Goal: Obtain resource: Download file/media

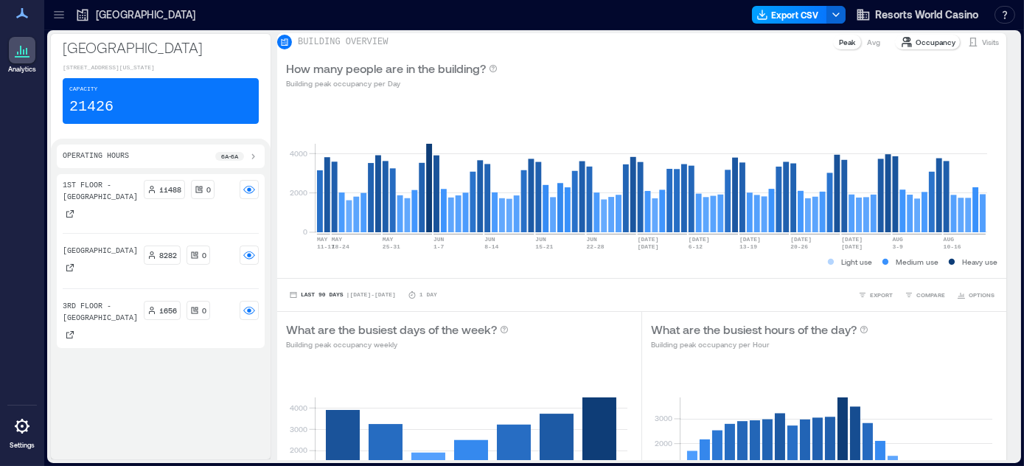
click at [792, 12] on button "Export CSV" at bounding box center [789, 15] width 75 height 18
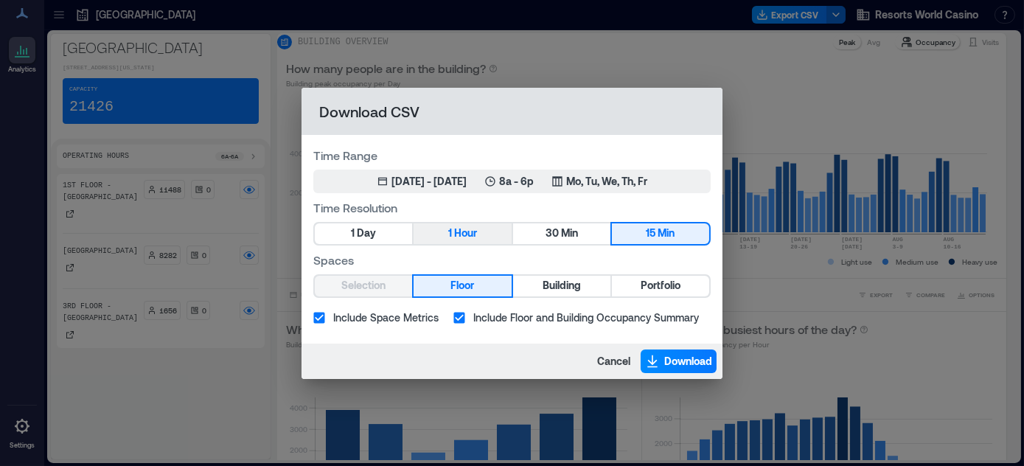
click at [462, 233] on span "Hour" at bounding box center [465, 233] width 23 height 18
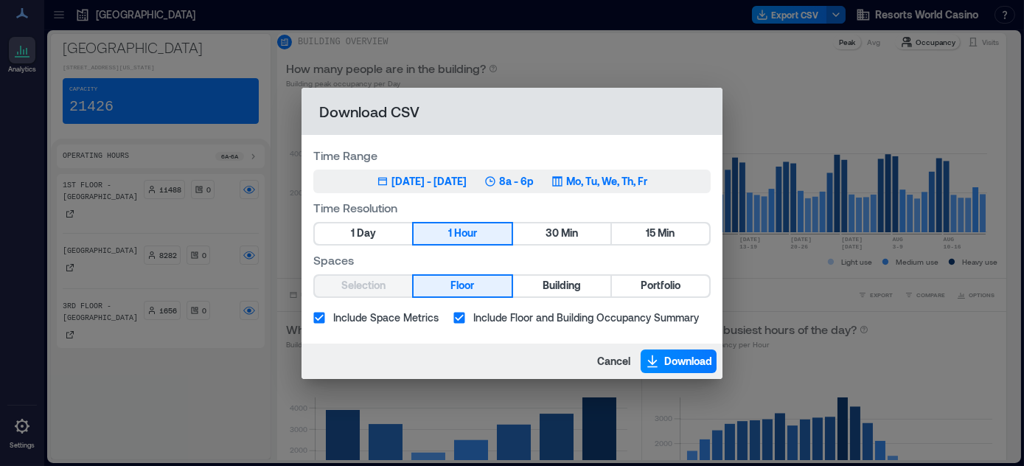
click at [467, 176] on div "[DATE] - [DATE]" at bounding box center [429, 181] width 75 height 15
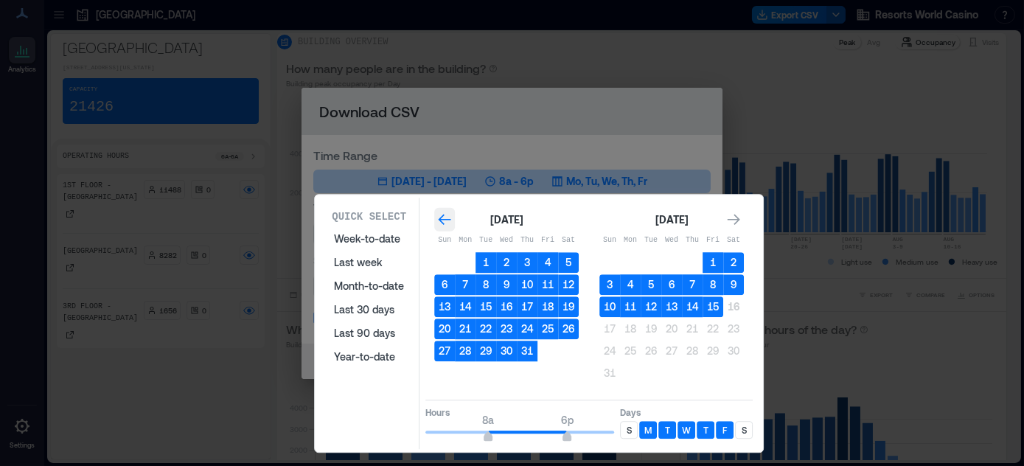
click at [441, 220] on icon "Go to previous month" at bounding box center [444, 219] width 15 height 15
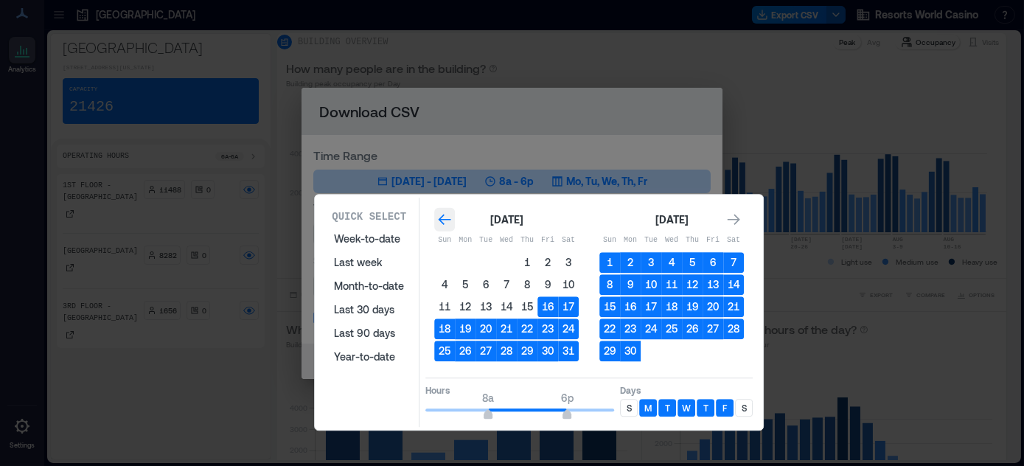
click at [441, 220] on icon "Go to previous month" at bounding box center [444, 219] width 15 height 15
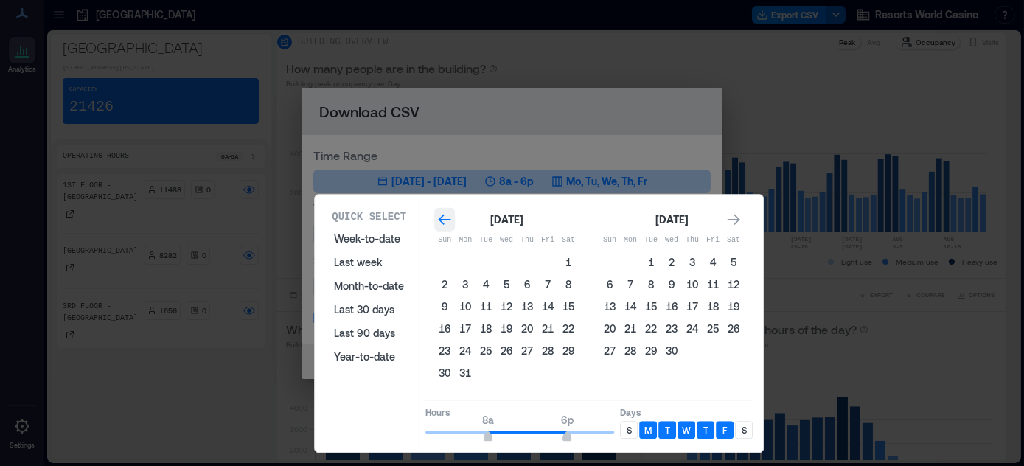
click at [441, 219] on icon "Go to previous month" at bounding box center [445, 220] width 13 height 11
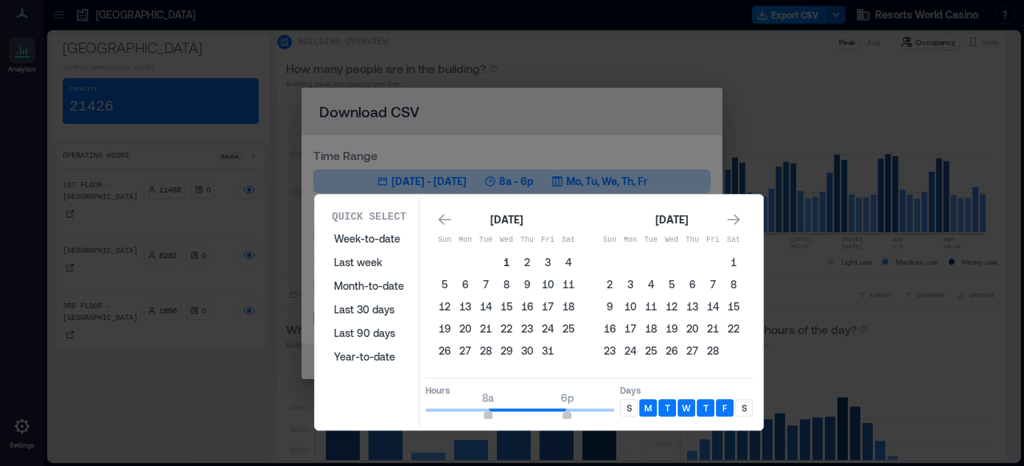
click at [505, 258] on button "1" at bounding box center [506, 262] width 21 height 21
type input "*"
drag, startPoint x: 487, startPoint y: 408, endPoint x: 408, endPoint y: 400, distance: 78.6
click at [408, 401] on div "Quick Select Week-to-date Last week Month-to-date Last 30 days Last 90 days Yea…" at bounding box center [538, 312] width 439 height 229
type input "**"
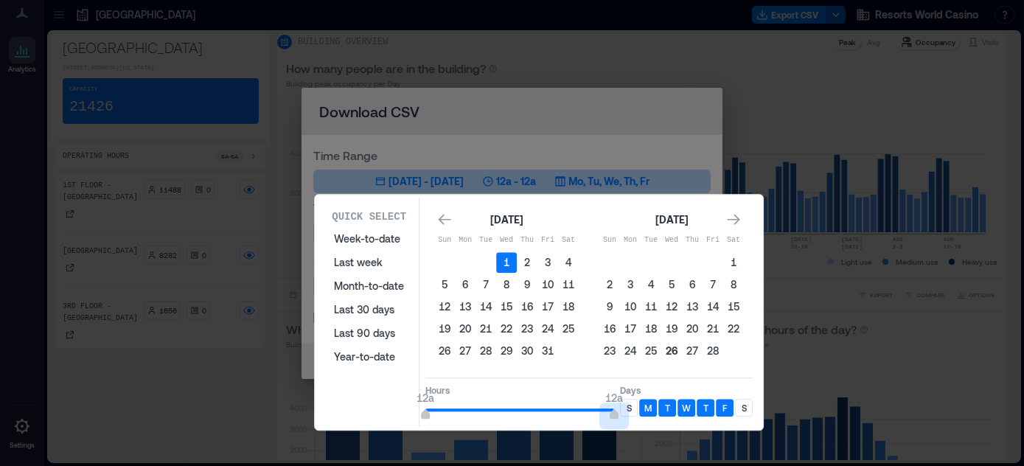
drag, startPoint x: 564, startPoint y: 406, endPoint x: 678, endPoint y: 341, distance: 131.2
click at [625, 410] on div "Hours 12a 12a Days S M T W T F S" at bounding box center [588, 400] width 327 height 44
click at [737, 215] on icon "Go to next month" at bounding box center [733, 219] width 15 height 15
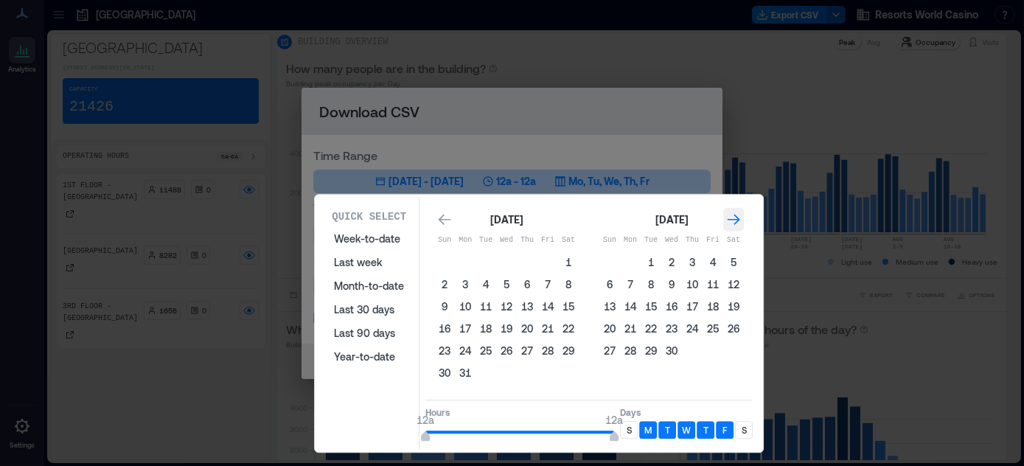
click at [737, 215] on icon "Go to next month" at bounding box center [733, 219] width 15 height 15
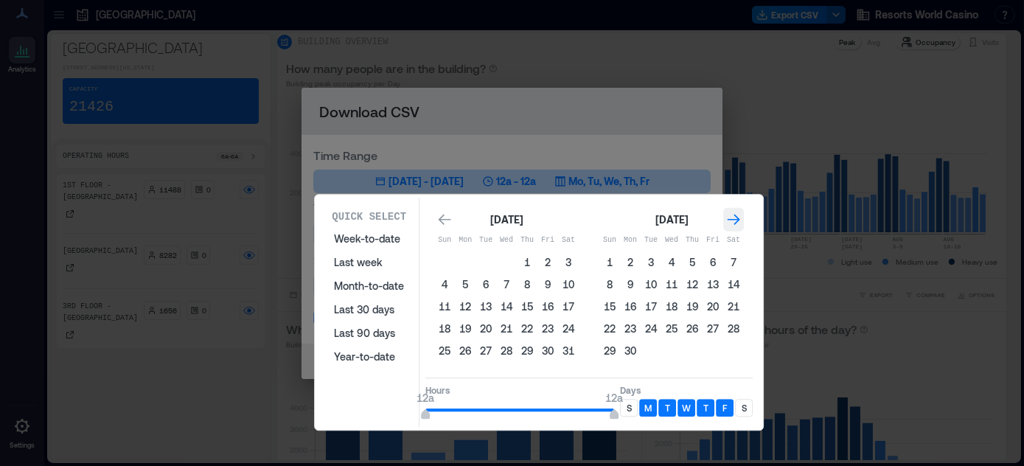
click at [737, 215] on icon "Go to next month" at bounding box center [733, 219] width 15 height 15
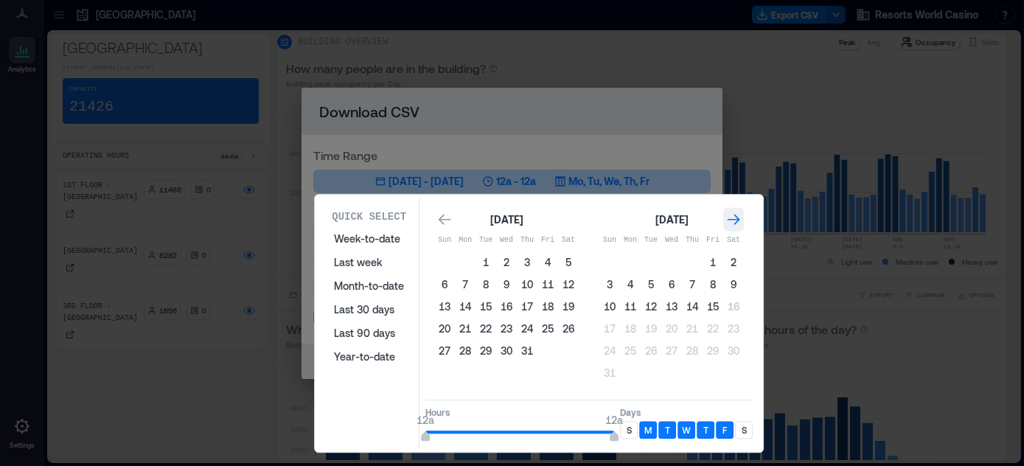
click at [737, 215] on icon "Go to next month" at bounding box center [733, 219] width 15 height 15
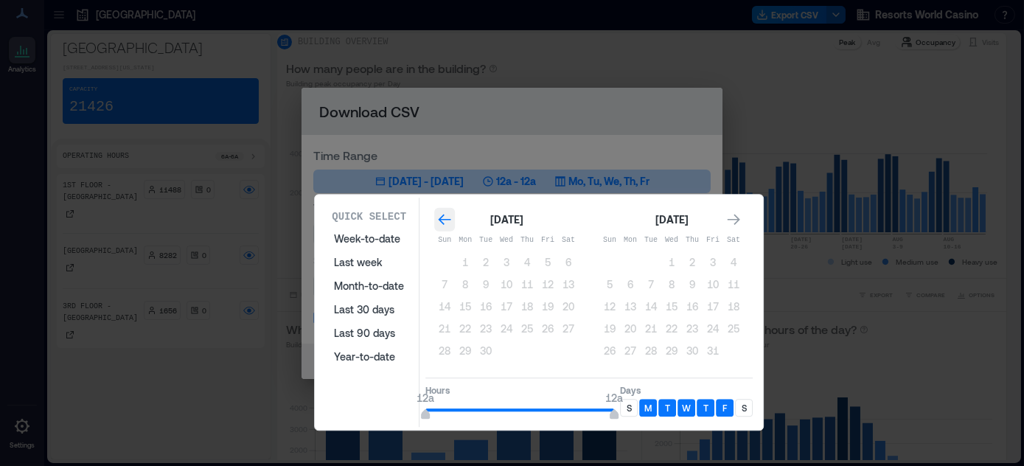
click at [445, 220] on icon "Go to previous month" at bounding box center [444, 219] width 15 height 15
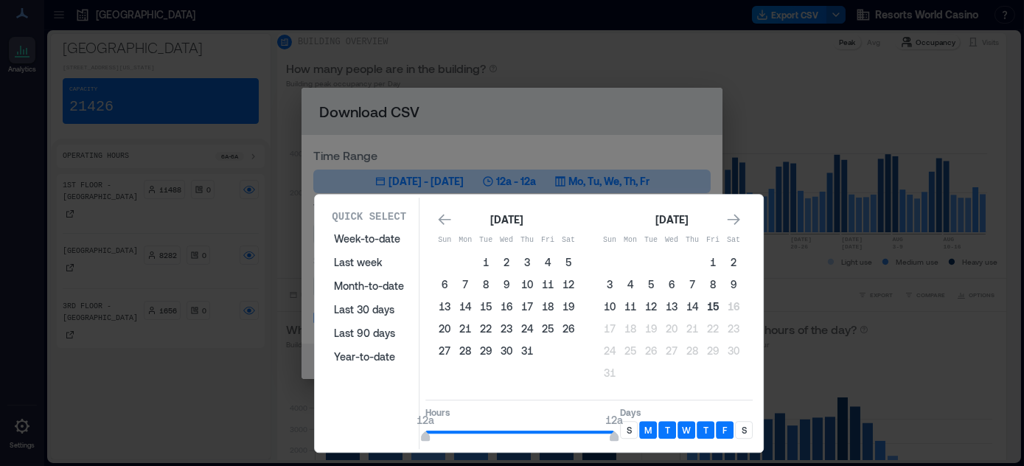
click at [713, 305] on button "15" at bounding box center [713, 306] width 21 height 21
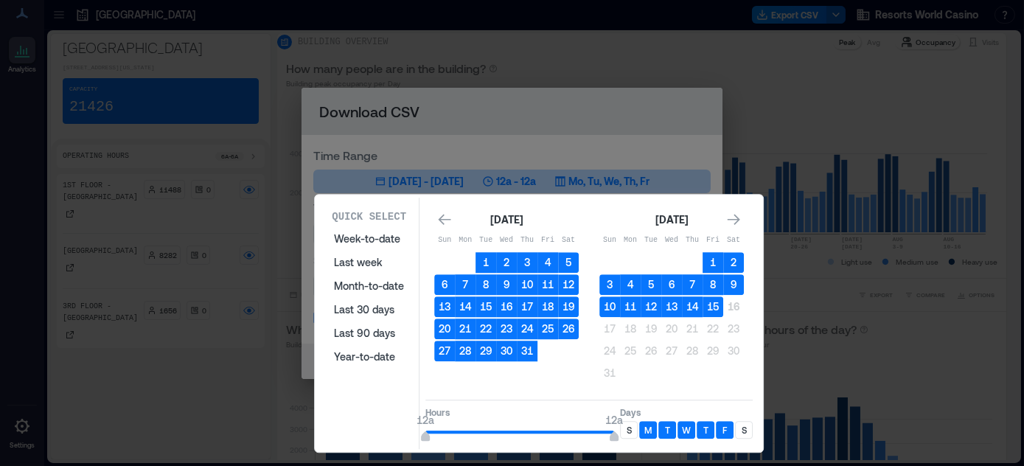
click at [629, 426] on p "S" at bounding box center [629, 430] width 5 height 12
click at [746, 426] on div "S" at bounding box center [744, 430] width 18 height 18
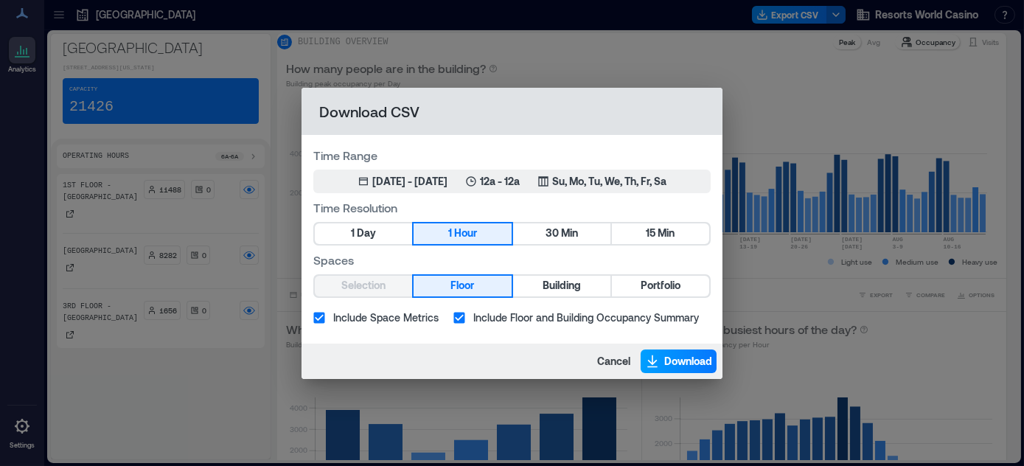
click at [681, 359] on span "Download" at bounding box center [688, 361] width 48 height 15
